Goal: Find specific page/section: Find specific page/section

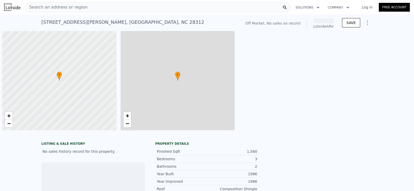
scroll to position [0, 2]
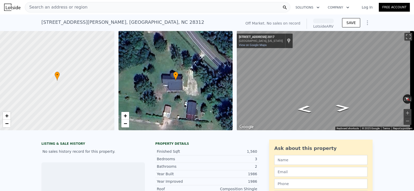
click at [92, 6] on div "Search an address or region" at bounding box center [158, 7] width 266 height 10
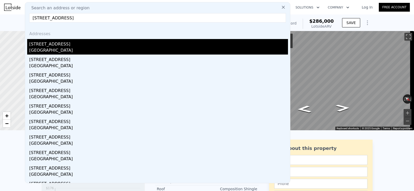
type input "[STREET_ADDRESS]"
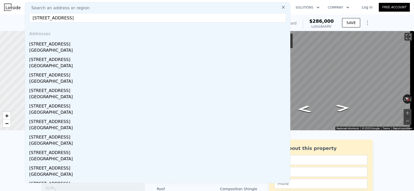
click at [40, 48] on div "[GEOGRAPHIC_DATA]" at bounding box center [158, 50] width 259 height 7
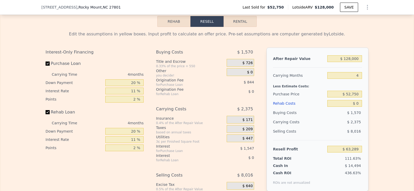
scroll to position [749, 0]
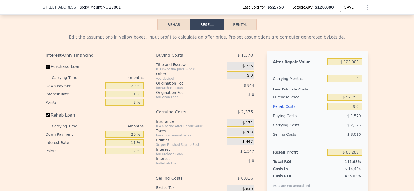
click at [146, 7] on div "[STREET_ADDRESS] Last Sold for $52,750 Lotside ARV $128,000 SAVE" at bounding box center [206, 7] width 331 height 15
click at [384, 5] on div "[STREET_ADDRESS] Last Sold for $52,750 Lotside ARV $128,000 SAVE" at bounding box center [207, 7] width 414 height 15
click at [203, 8] on div "[STREET_ADDRESS] Last Sold for $52,750 Lotside ARV $128,000 SAVE" at bounding box center [206, 7] width 331 height 15
click at [174, 10] on div "[STREET_ADDRESS] Last Sold for $52,750 Lotside ARV $128,000 SAVE" at bounding box center [206, 7] width 331 height 15
